Goal: Task Accomplishment & Management: Manage account settings

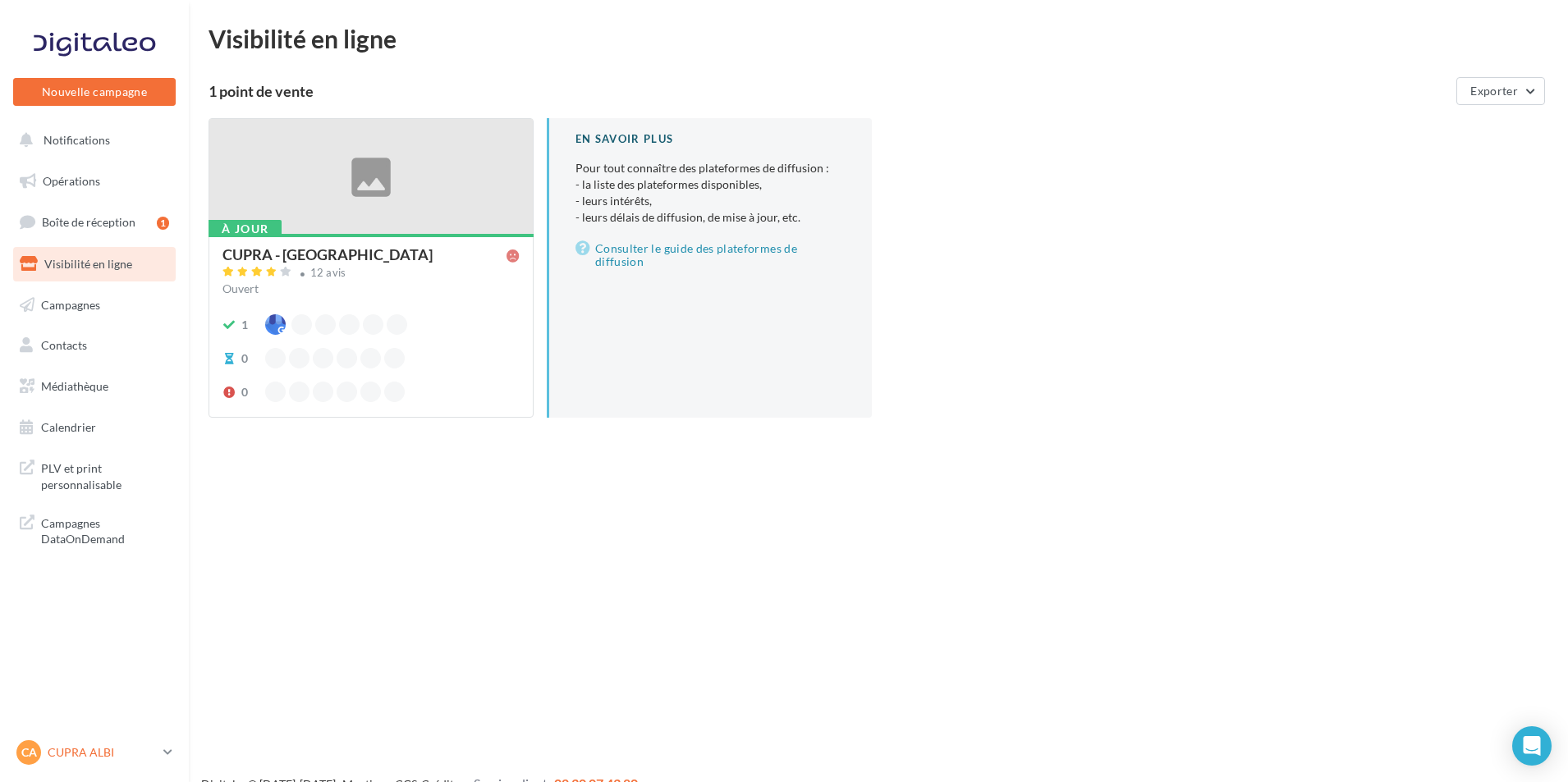
click at [78, 753] on p "CUPRA ALBI" at bounding box center [102, 753] width 110 height 17
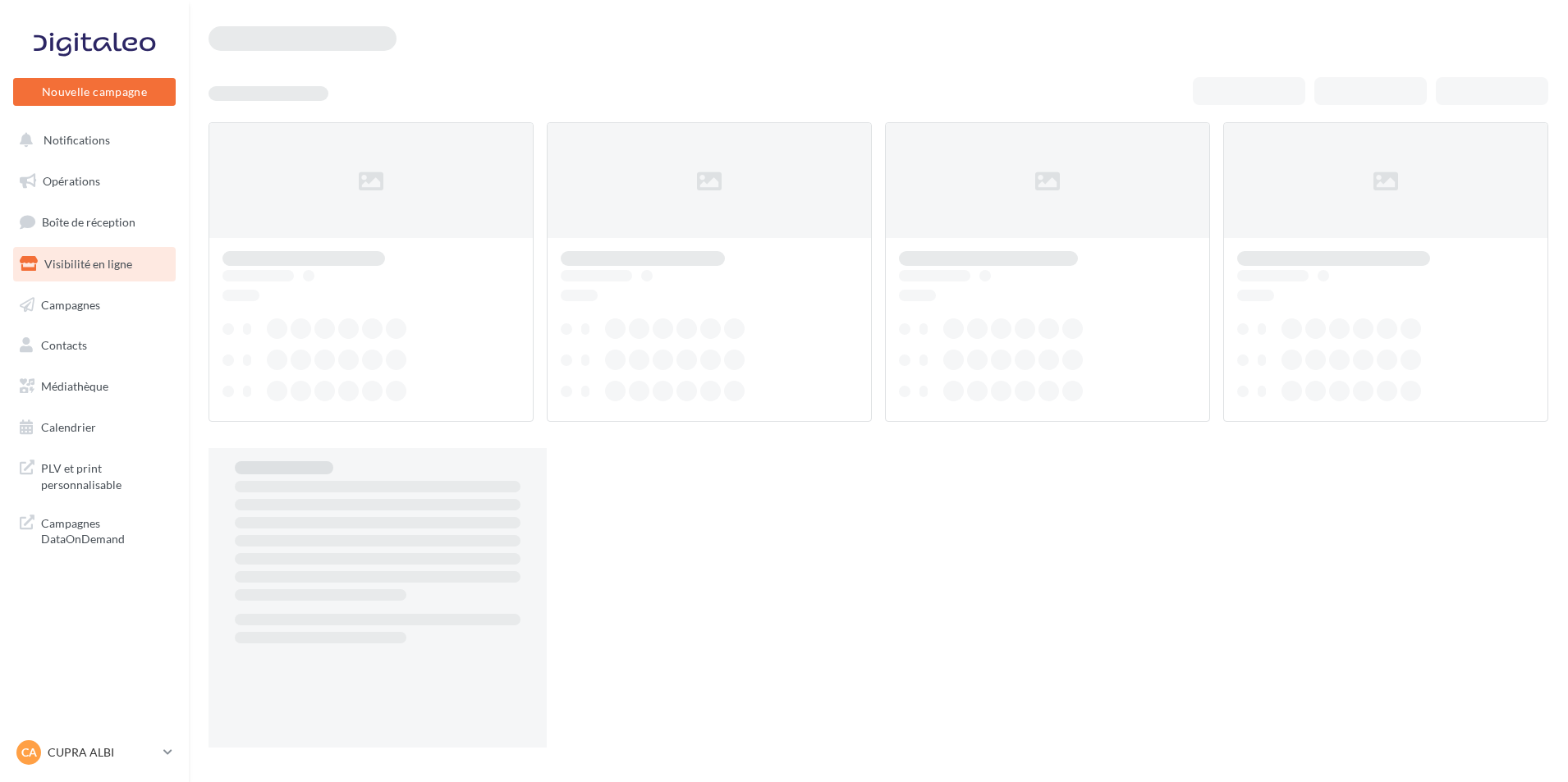
click at [88, 750] on p "CUPRA ALBI" at bounding box center [102, 753] width 110 height 17
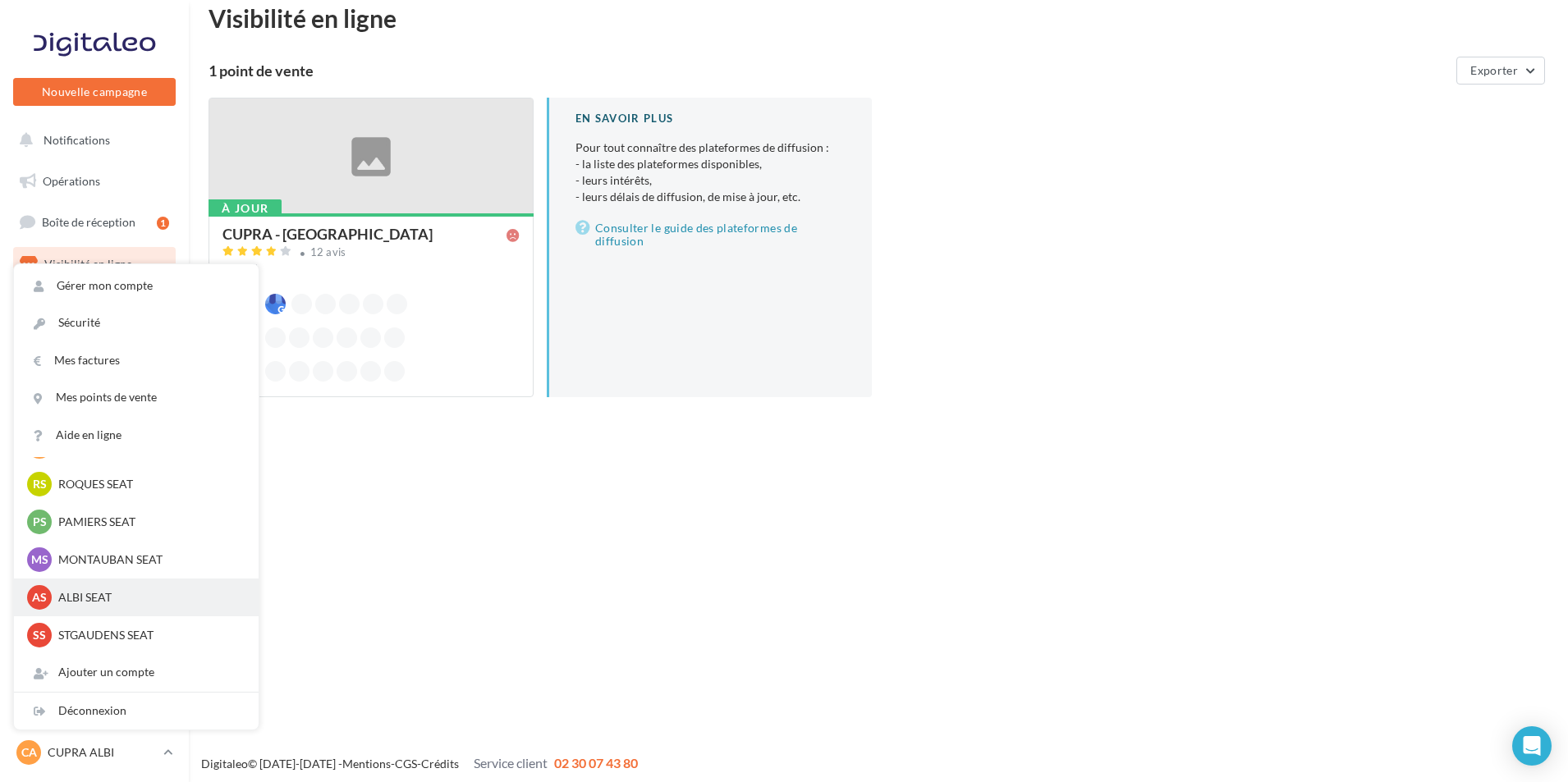
scroll to position [27, 0]
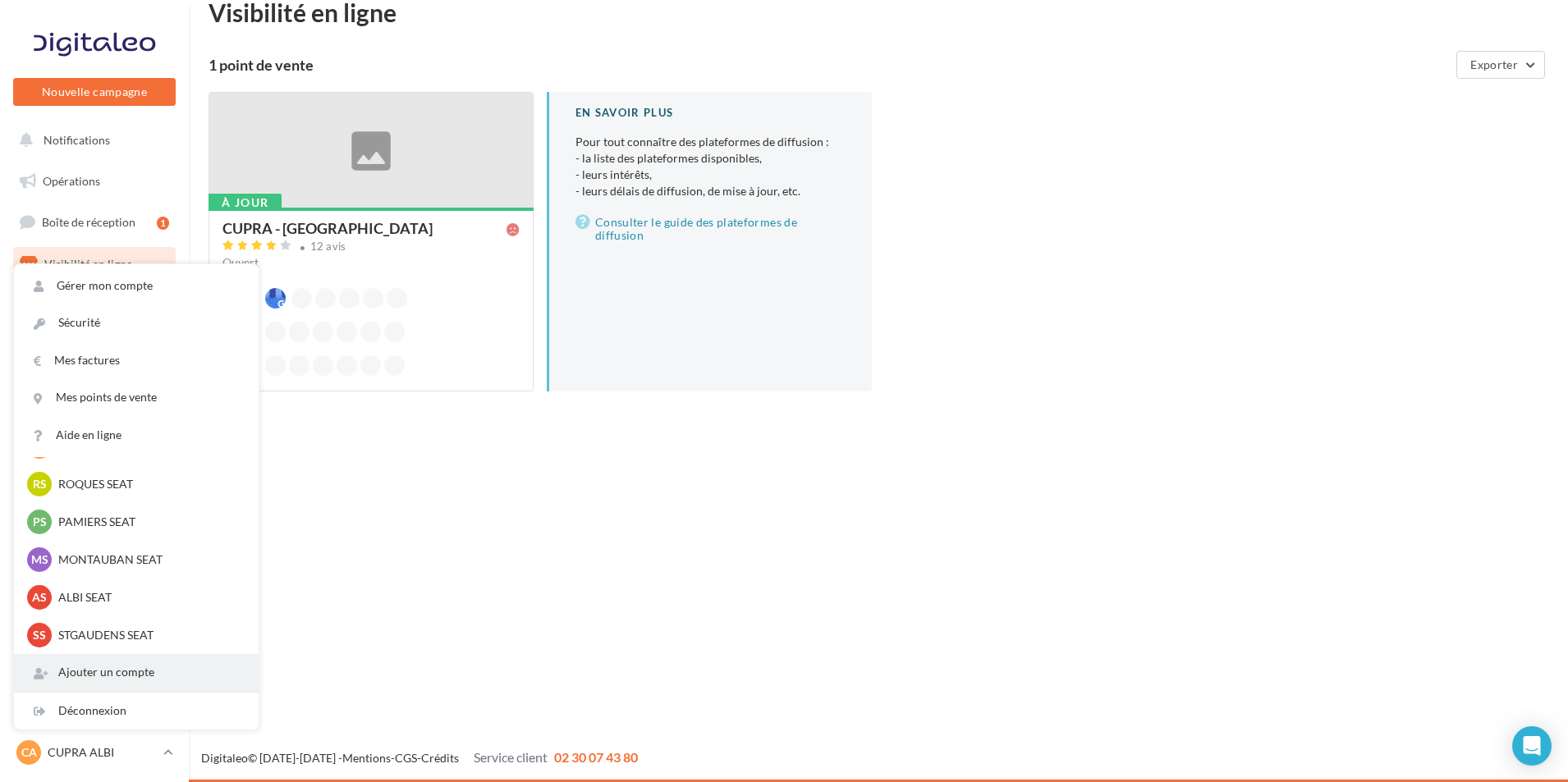
click at [164, 679] on div "Ajouter un compte" at bounding box center [136, 673] width 245 height 37
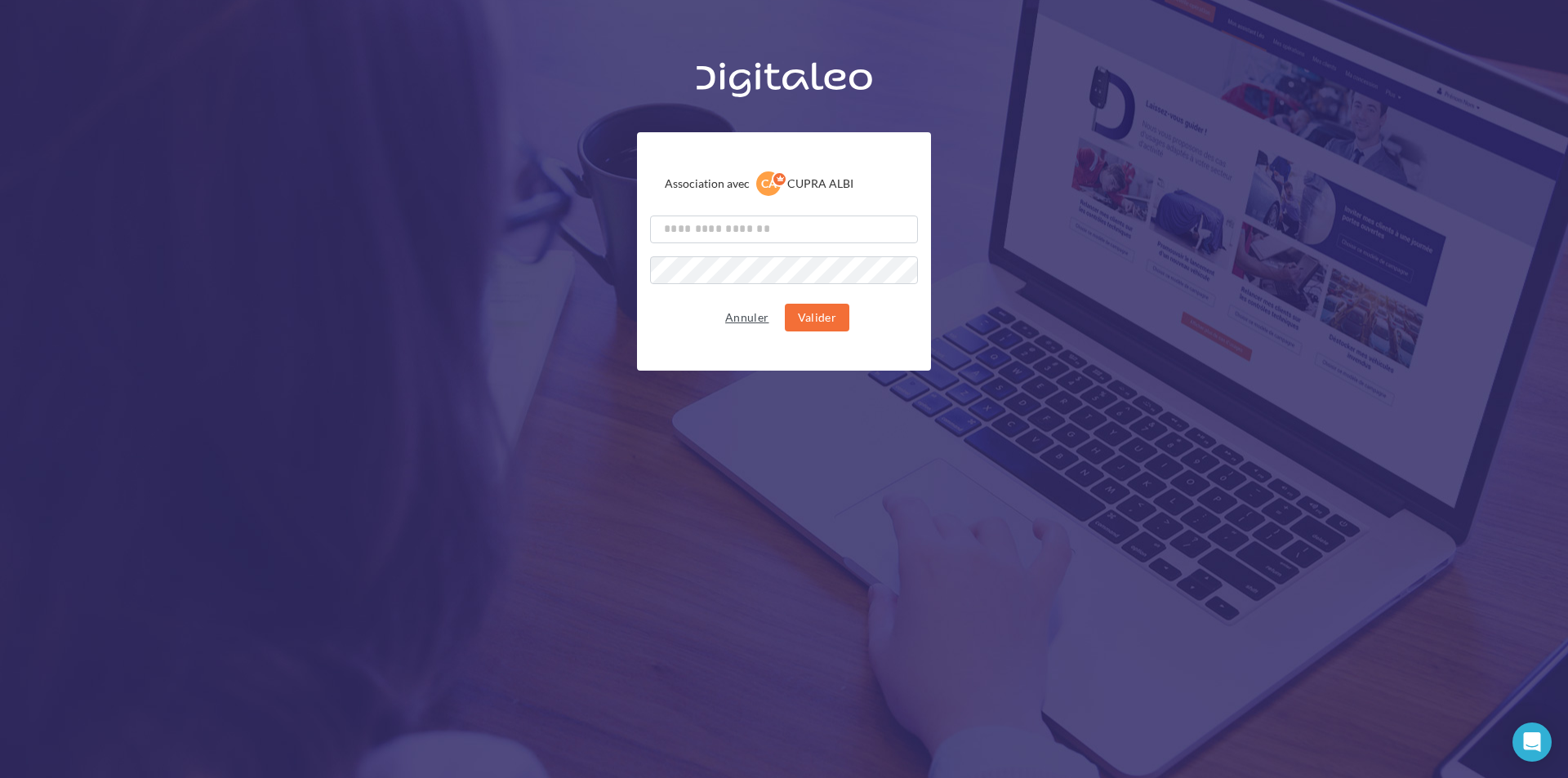
click at [753, 314] on button "Annuler" at bounding box center [747, 317] width 57 height 19
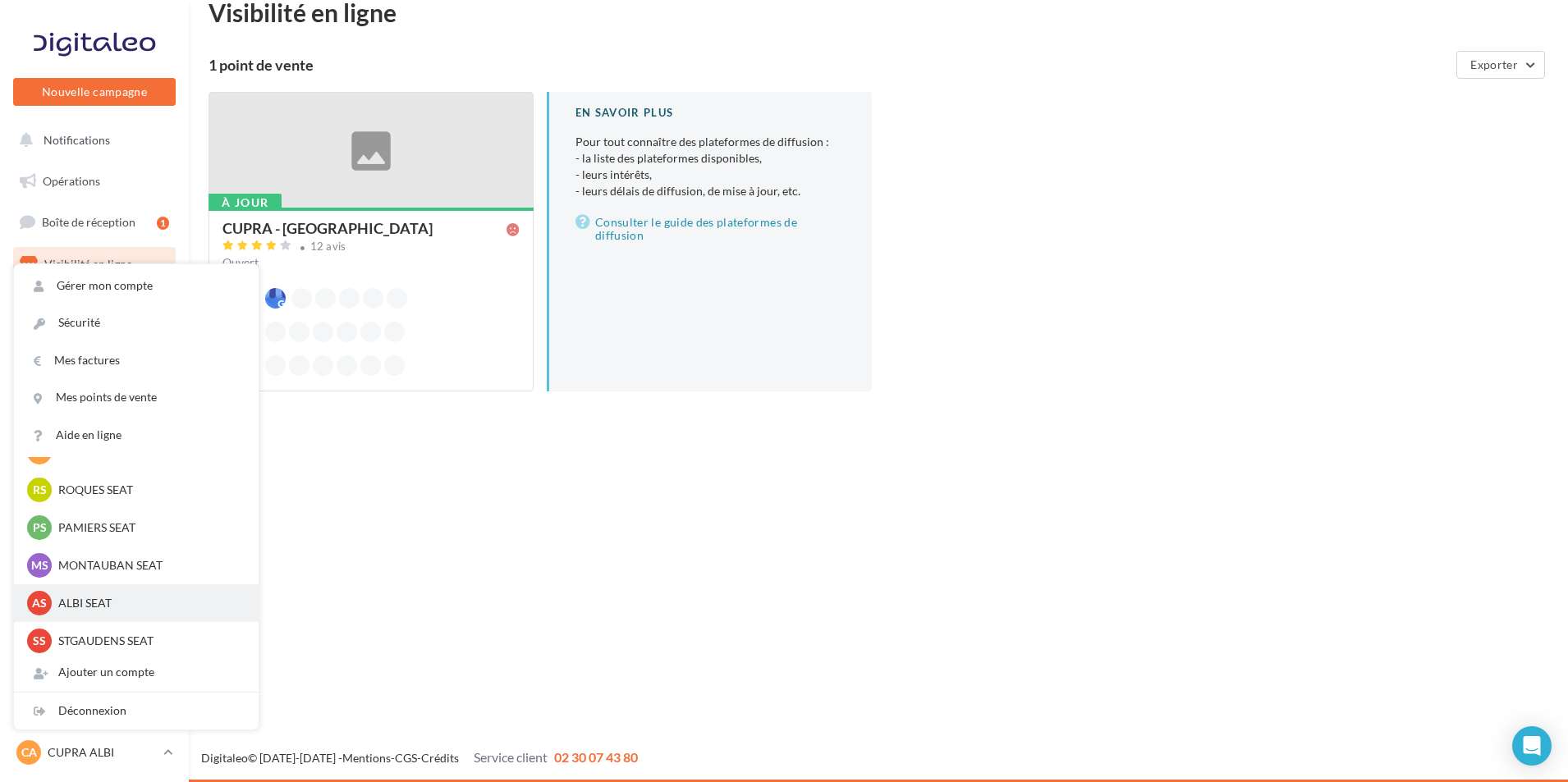
scroll to position [152, 0]
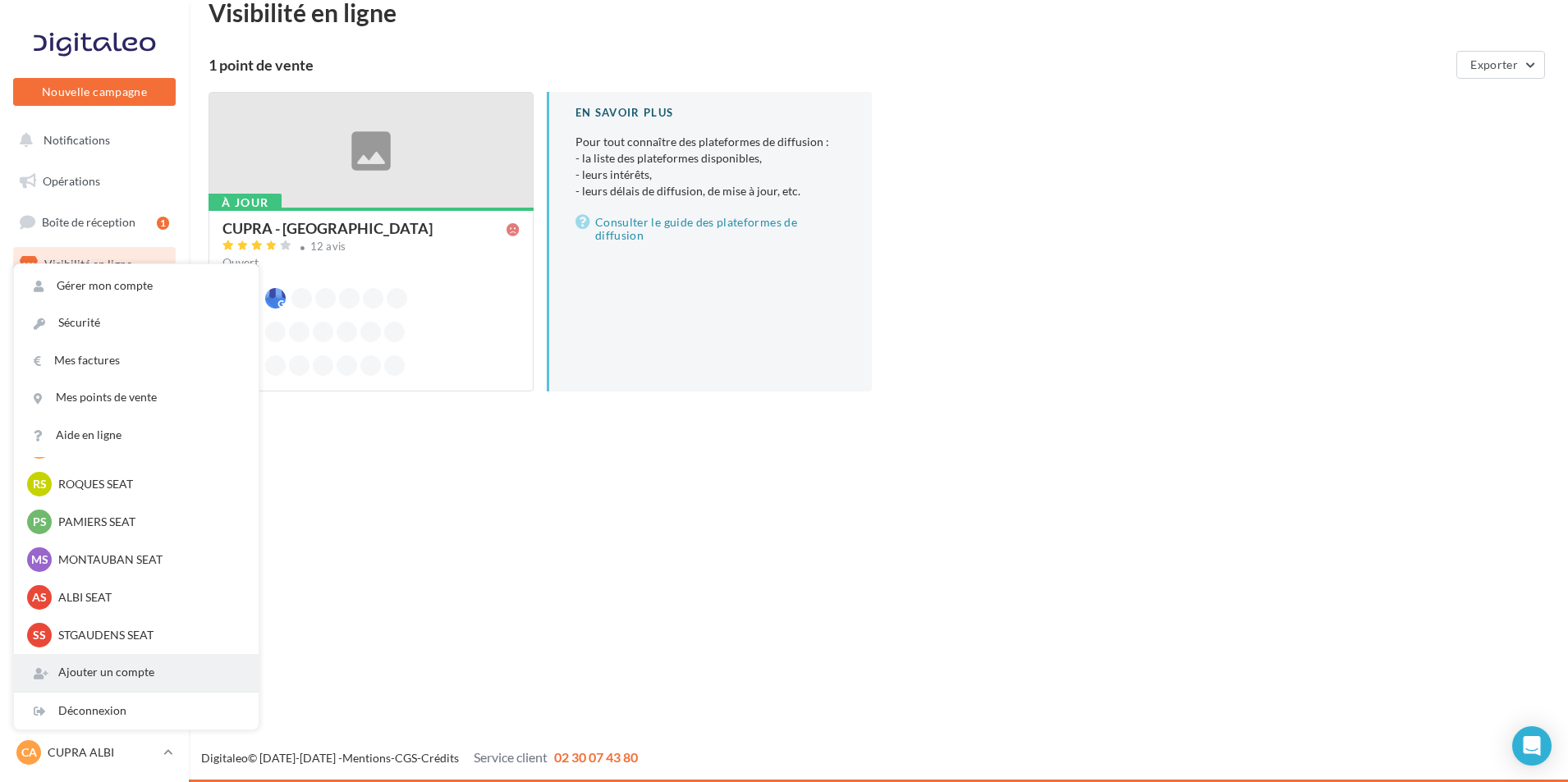
click at [144, 680] on div "Ajouter un compte" at bounding box center [136, 673] width 245 height 37
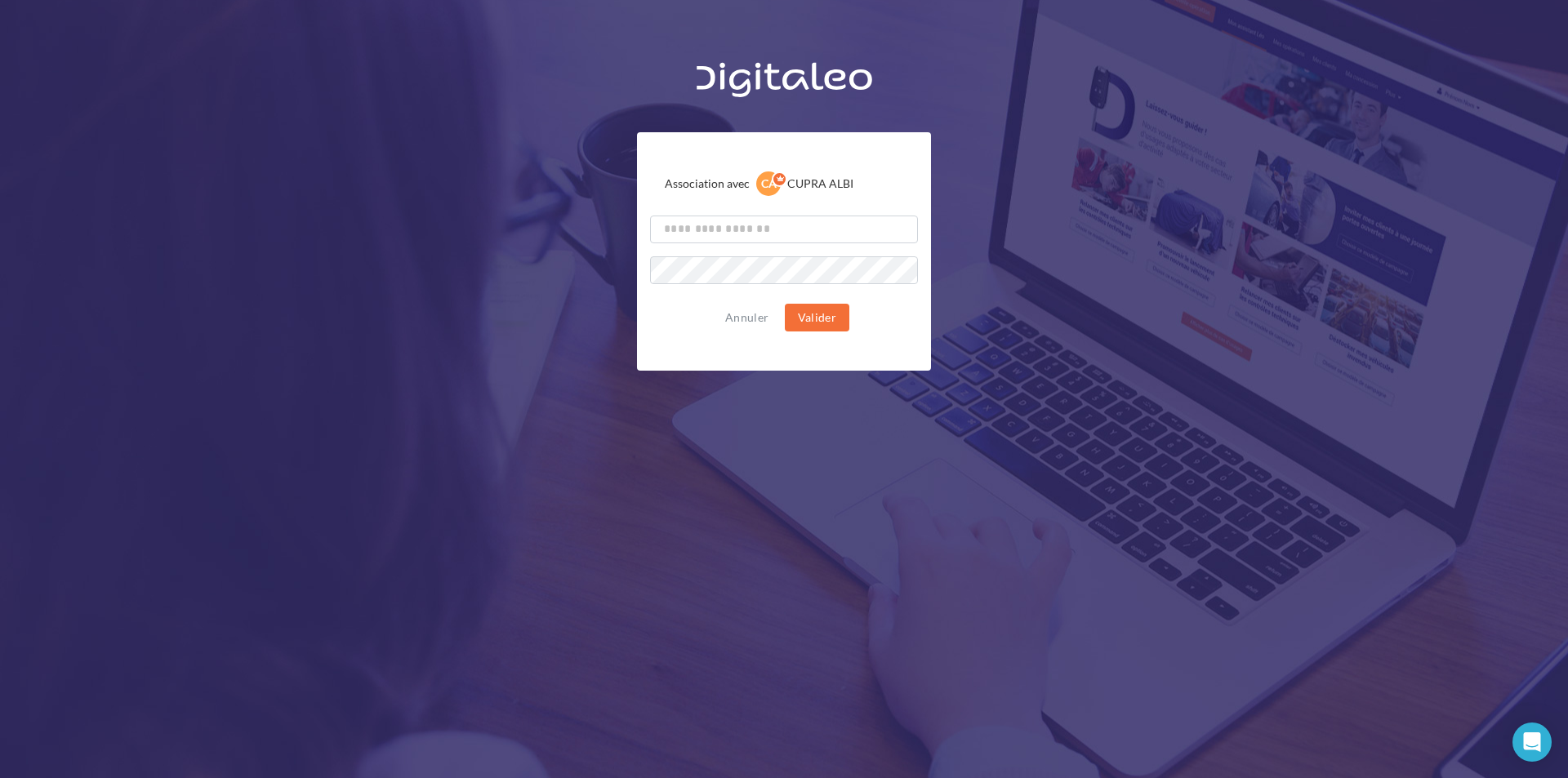
click at [653, 322] on div "Annuler Valider" at bounding box center [784, 318] width 268 height 27
click at [731, 320] on button "Annuler" at bounding box center [747, 317] width 57 height 19
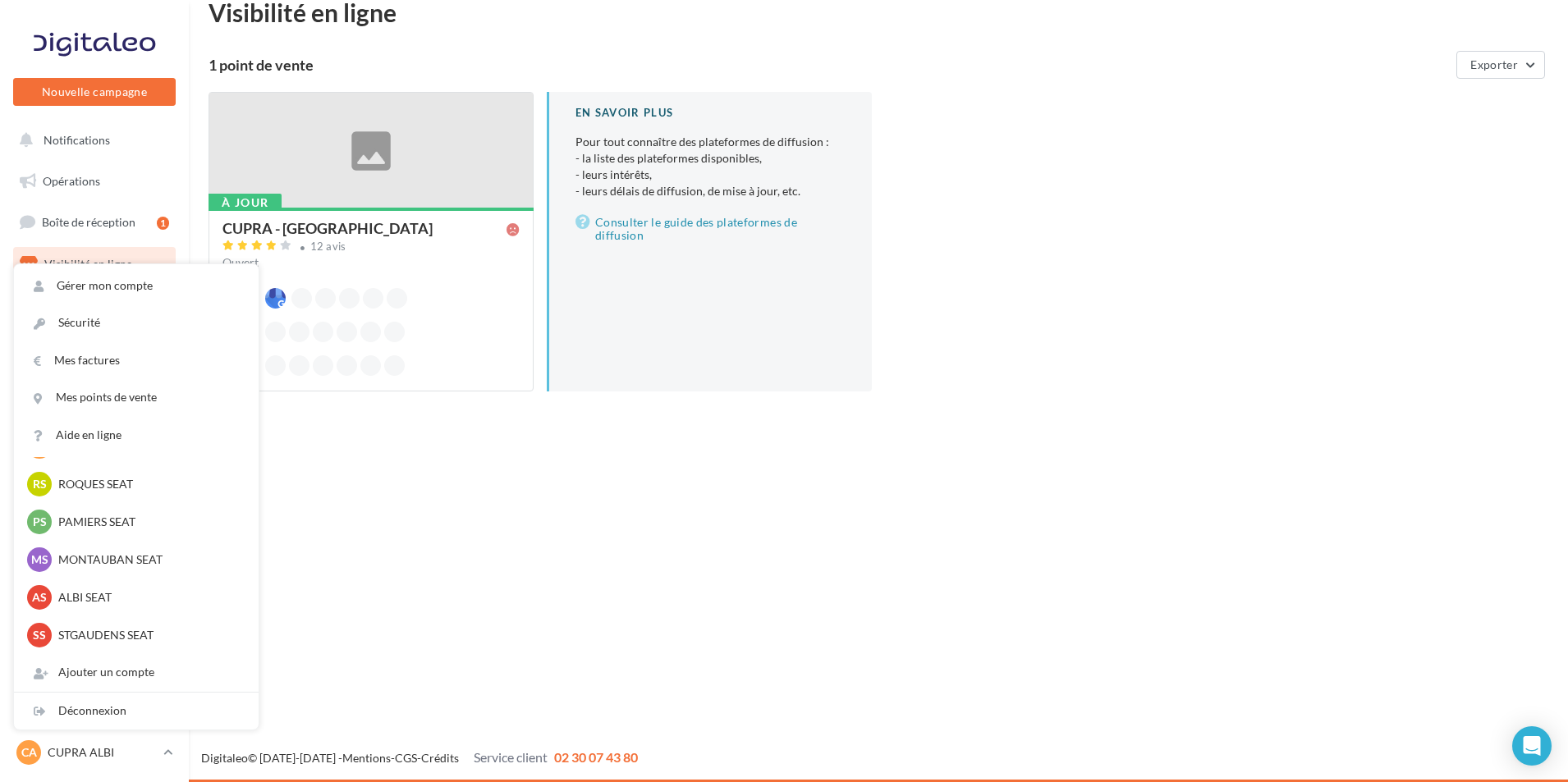
click at [405, 498] on div "Nouvelle campagne Nouvelle campagne Notifications Opérations Boîte de réception…" at bounding box center [784, 391] width 1568 height 782
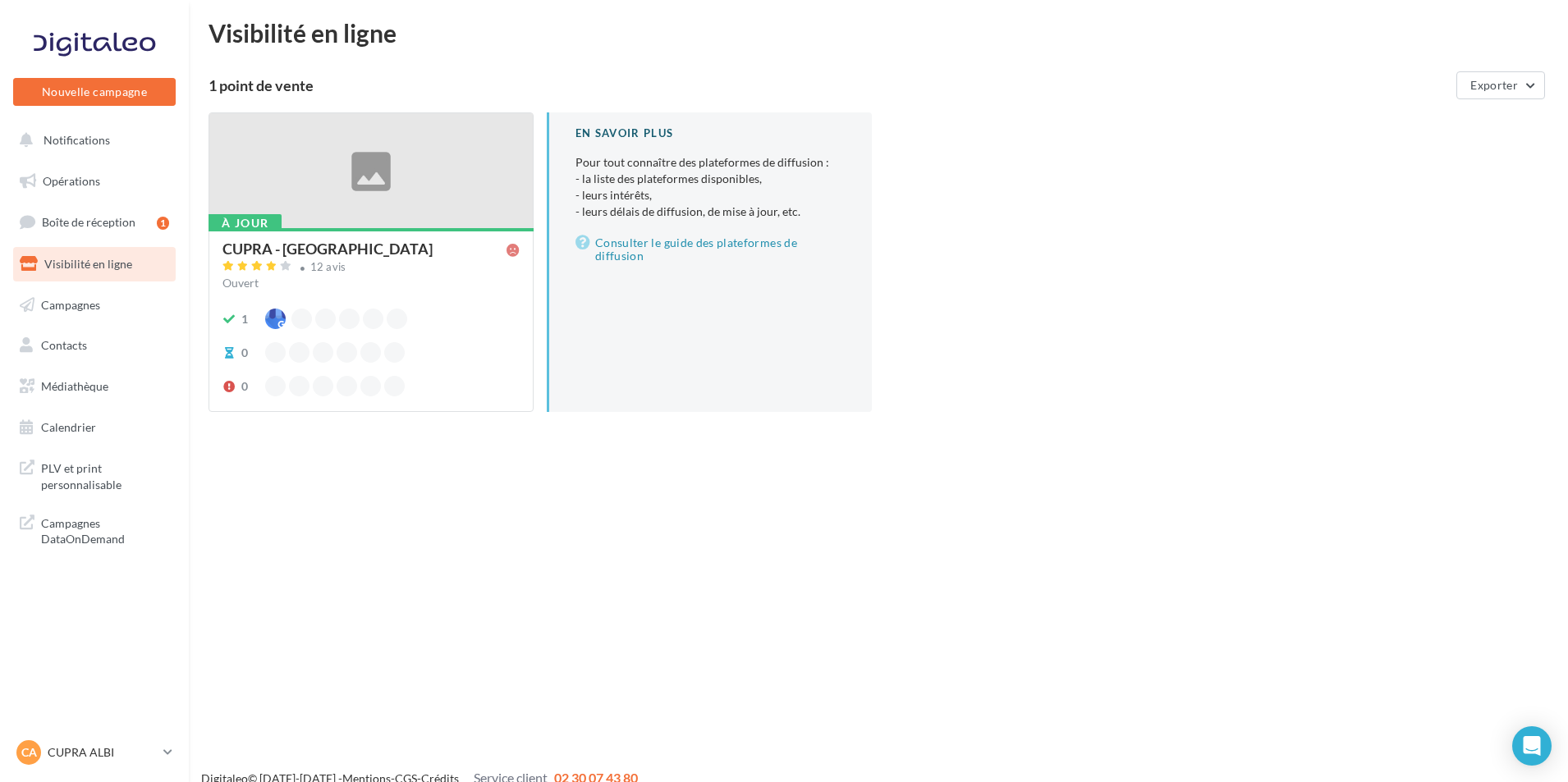
scroll to position [0, 0]
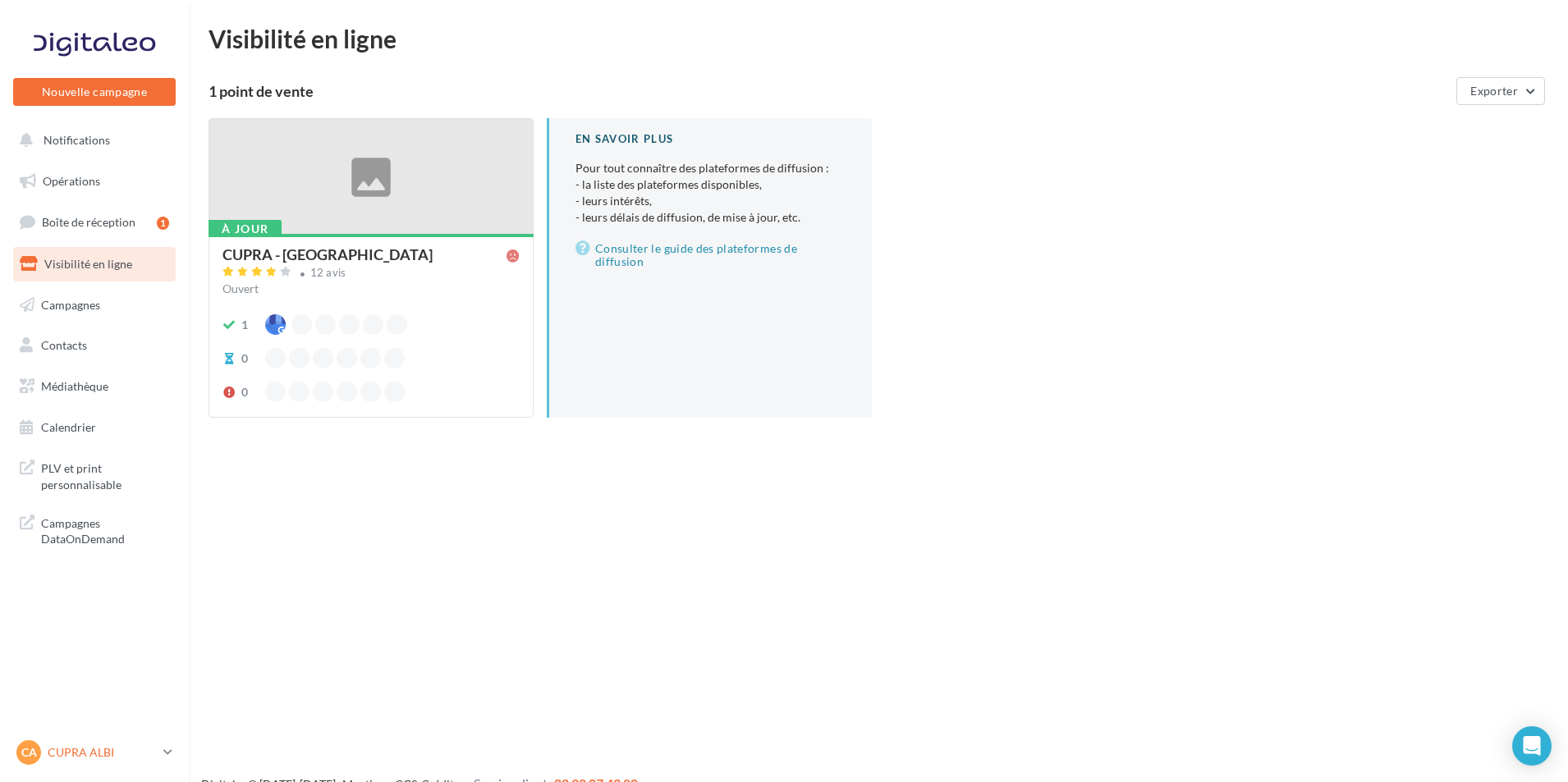
click at [99, 742] on div "CA CUPRA ALBI cupra_albi" at bounding box center [86, 753] width 141 height 25
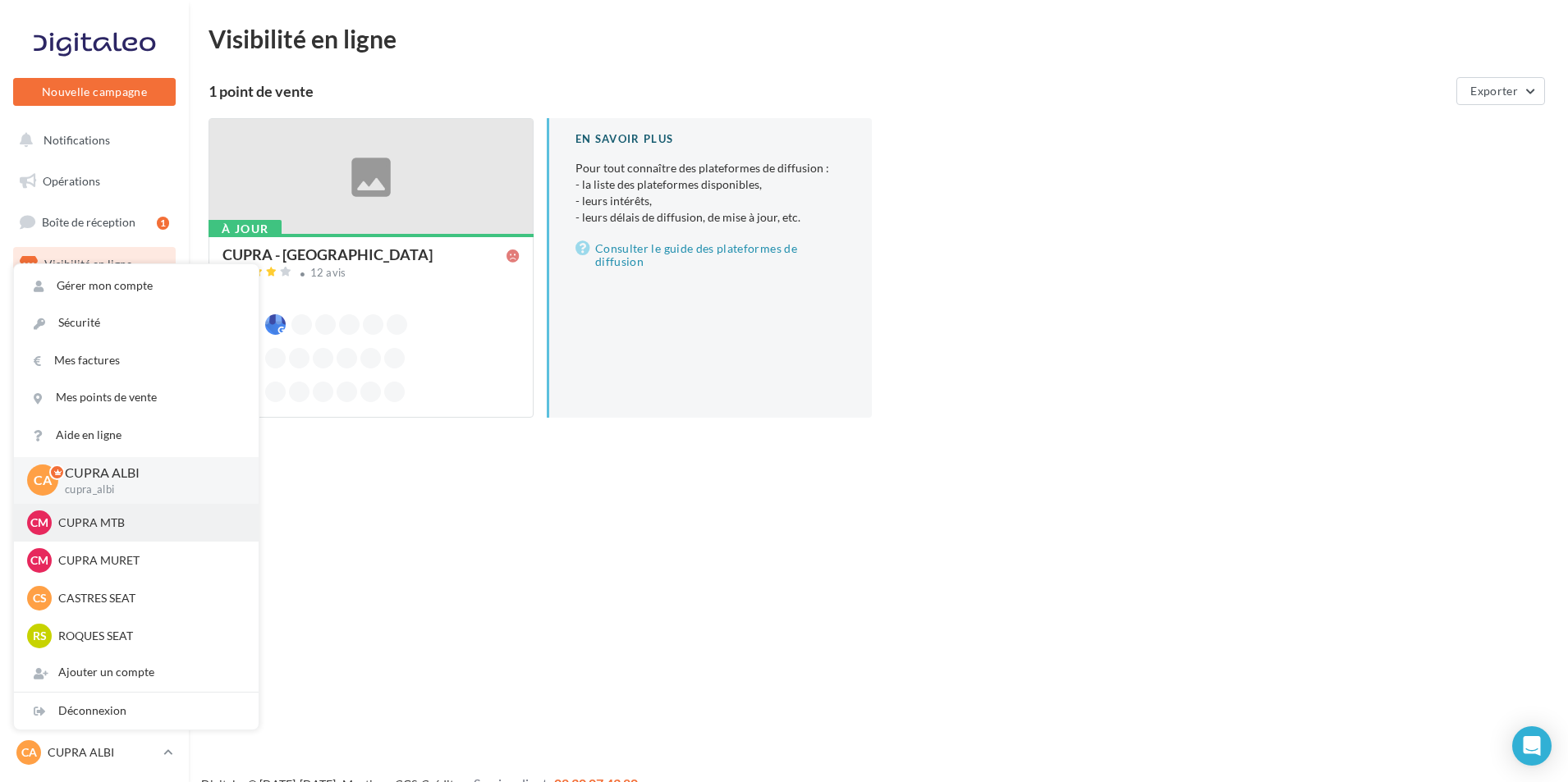
click at [148, 529] on p "CUPRA MTB" at bounding box center [148, 523] width 180 height 17
